Goal: Information Seeking & Learning: Learn about a topic

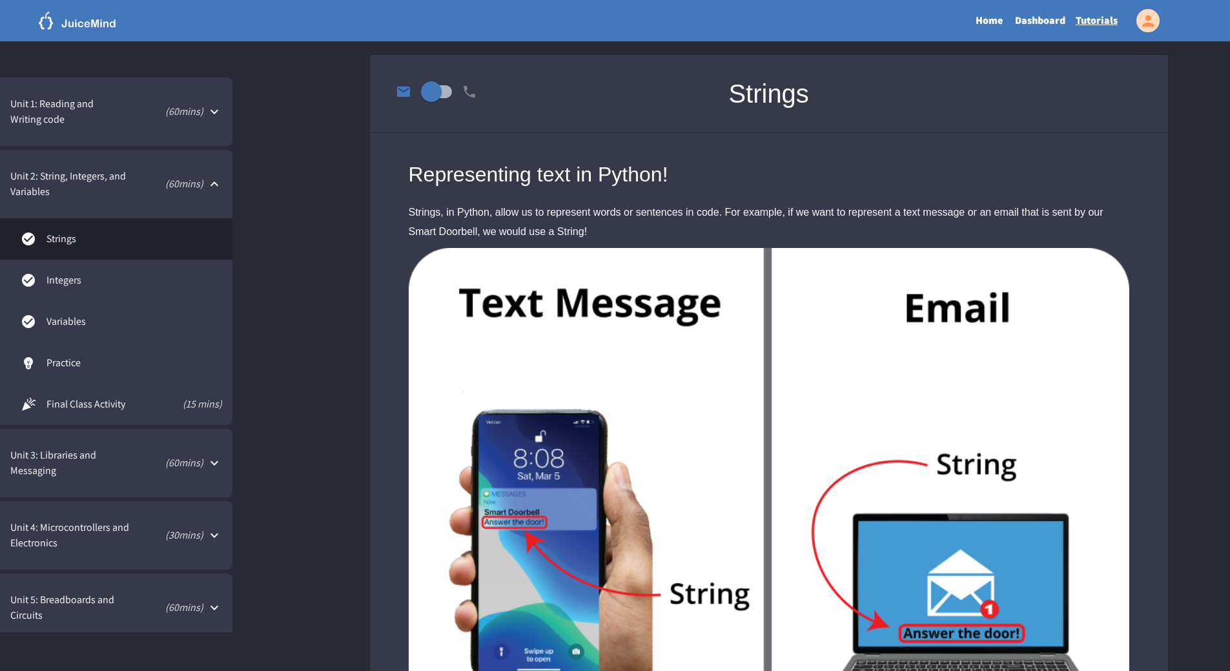
click at [194, 268] on link "Integers" at bounding box center [116, 280] width 232 height 41
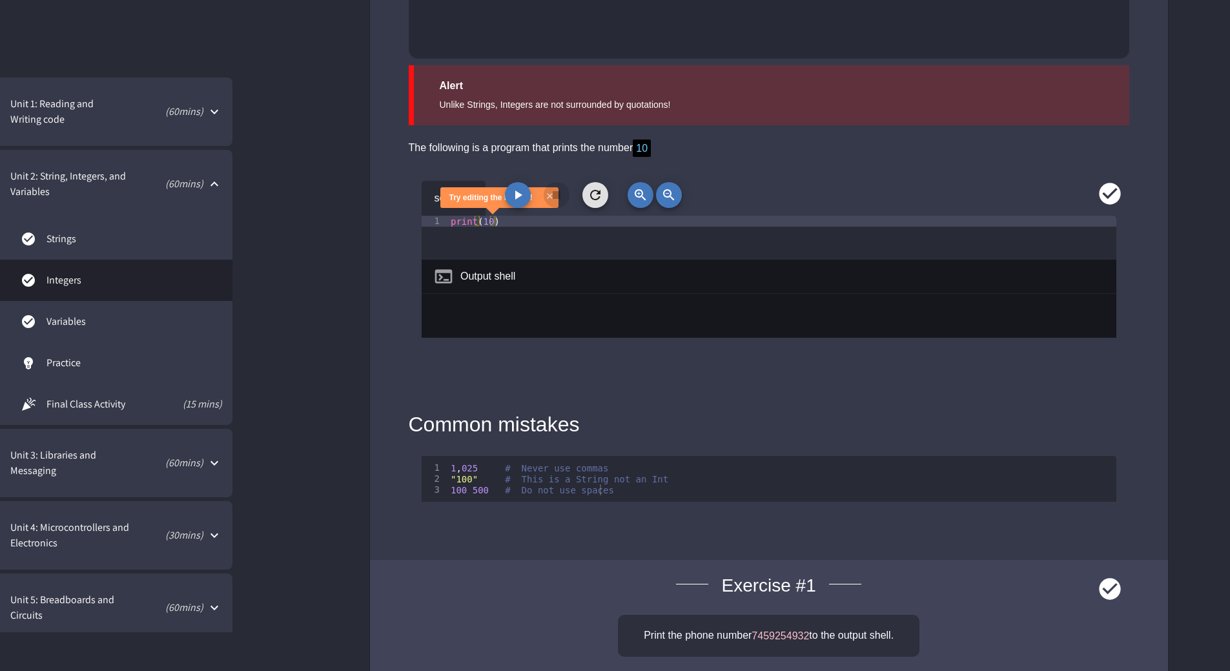
scroll to position [1356, 0]
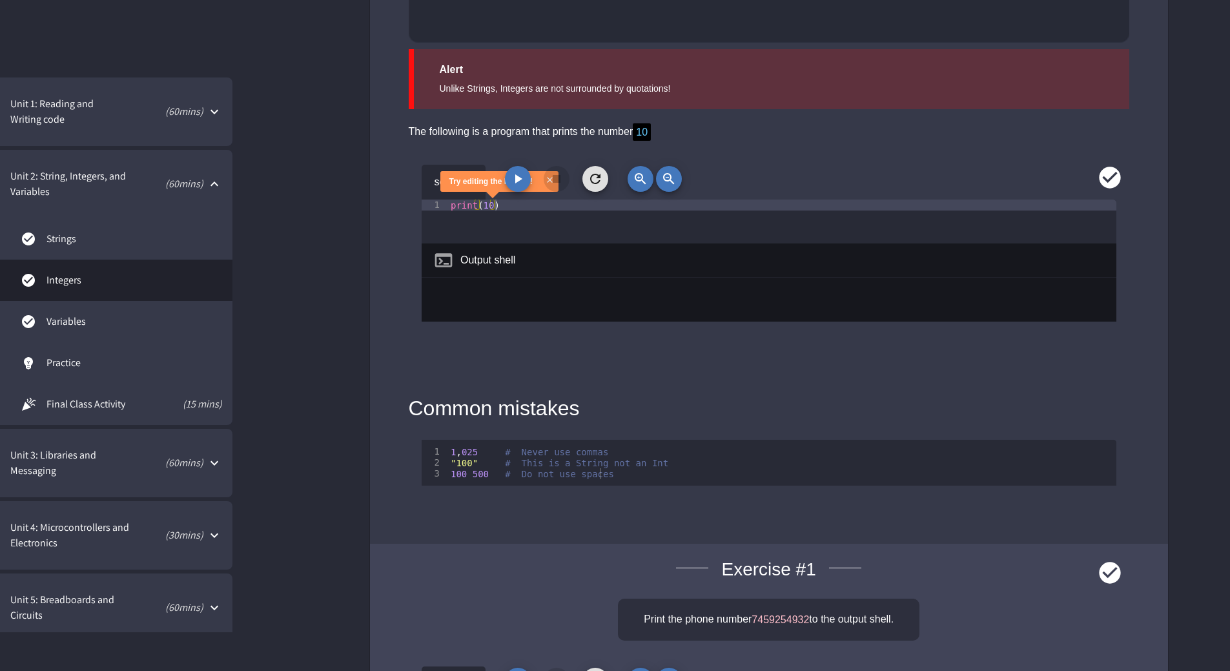
click at [168, 466] on p "( 60 mins)" at bounding box center [167, 462] width 74 height 15
click at [74, 567] on link "Messaging" at bounding box center [116, 558] width 232 height 41
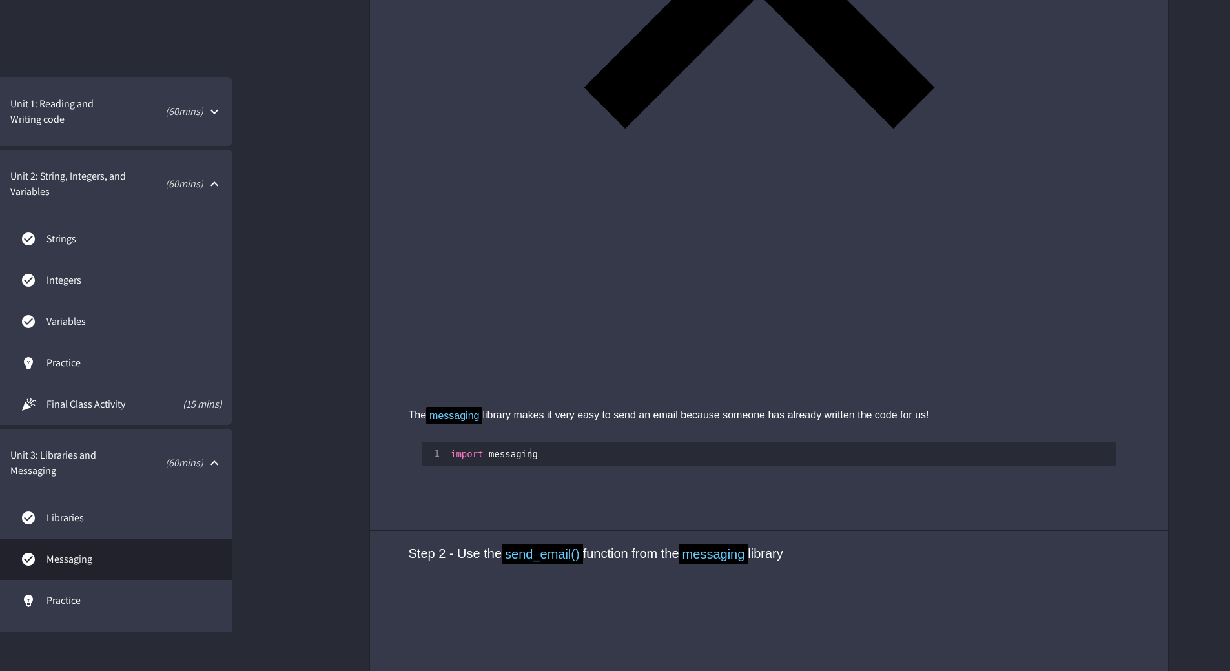
scroll to position [1291, 0]
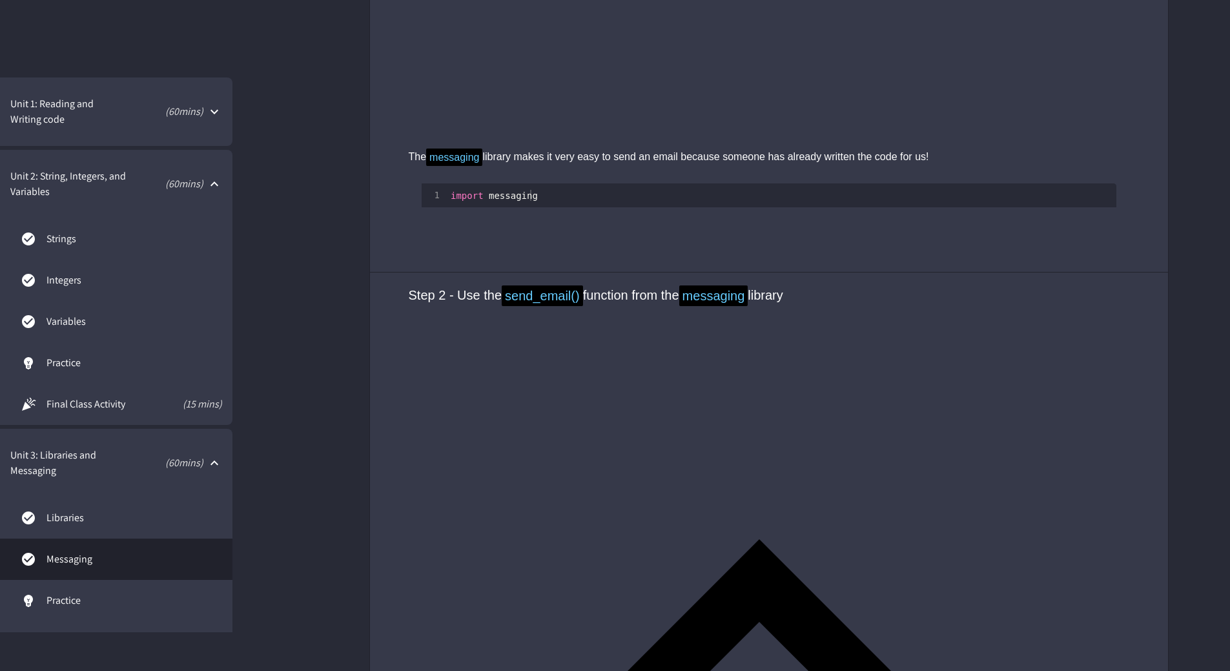
type textarea "**********"
